Goal: Task Accomplishment & Management: Manage account settings

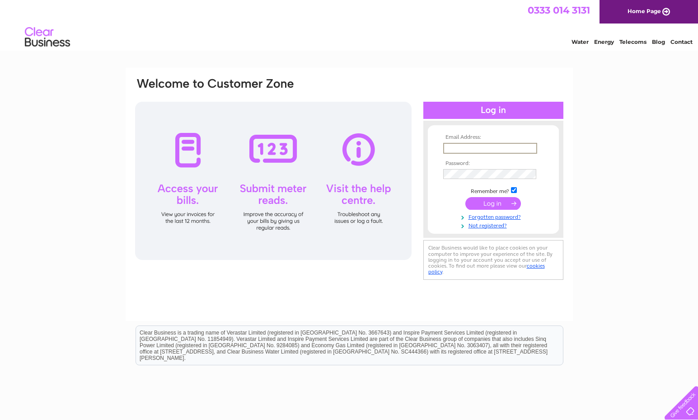
type input "arneet.grover@gmail.com"
click at [495, 206] on input "submit" at bounding box center [494, 202] width 56 height 13
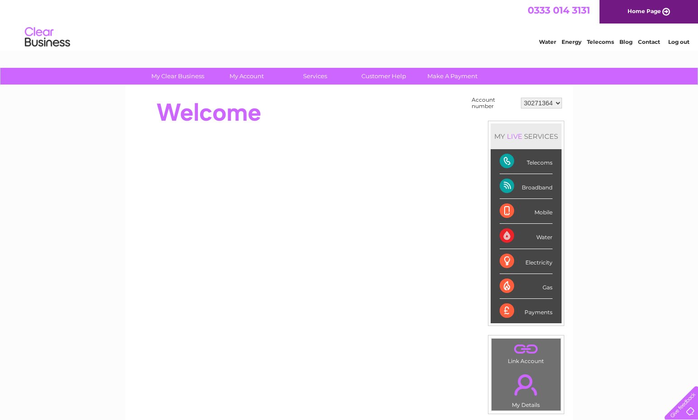
click at [532, 106] on select "30271364" at bounding box center [541, 103] width 41 height 11
click at [521, 98] on select "30271364" at bounding box center [541, 103] width 41 height 11
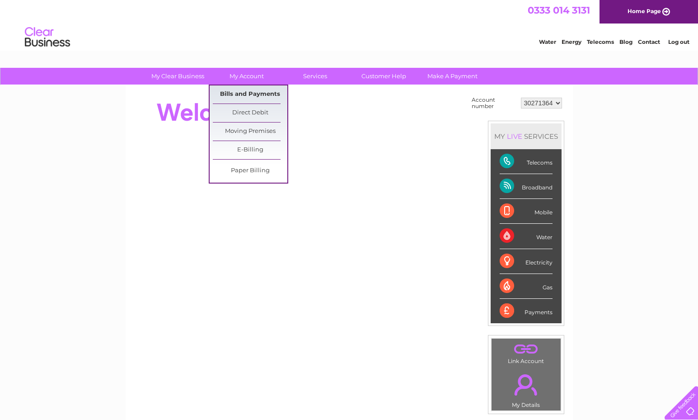
click at [245, 88] on link "Bills and Payments" at bounding box center [250, 94] width 75 height 18
click at [256, 94] on link "Bills and Payments" at bounding box center [250, 94] width 75 height 18
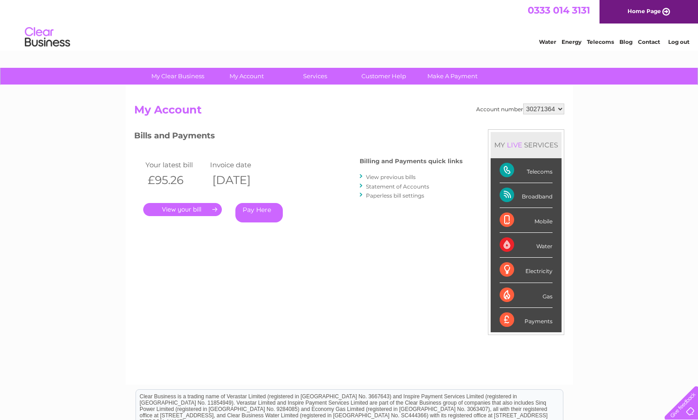
click at [187, 205] on link "." at bounding box center [182, 209] width 79 height 13
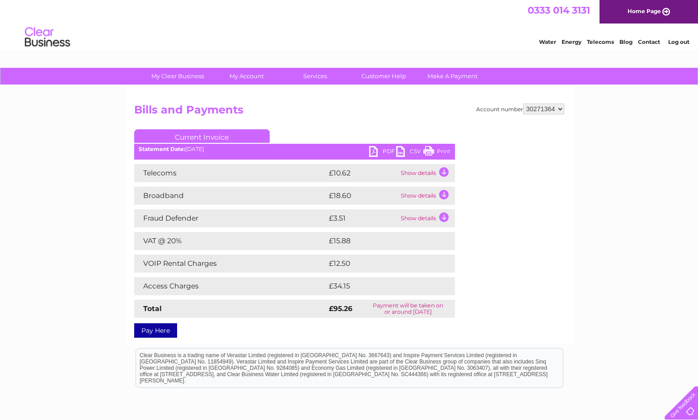
click at [381, 151] on link "PDF" at bounding box center [382, 152] width 27 height 13
click at [491, 147] on div "Account number 30271364 Bills and Payments Current Invoice PDF CSV Print" at bounding box center [349, 219] width 430 height 231
